Goal: Information Seeking & Learning: Learn about a topic

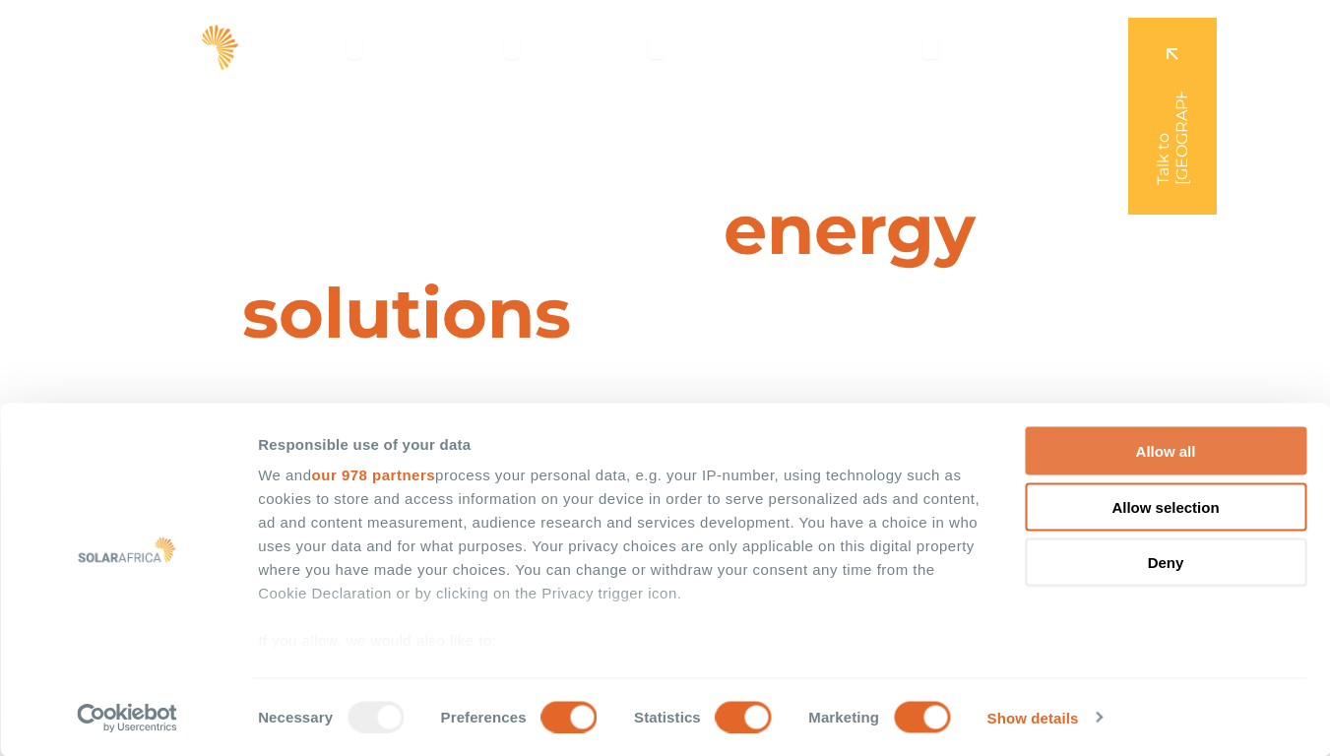
click at [1173, 451] on button "Allow all" at bounding box center [1166, 451] width 282 height 48
